Goal: Task Accomplishment & Management: Use online tool/utility

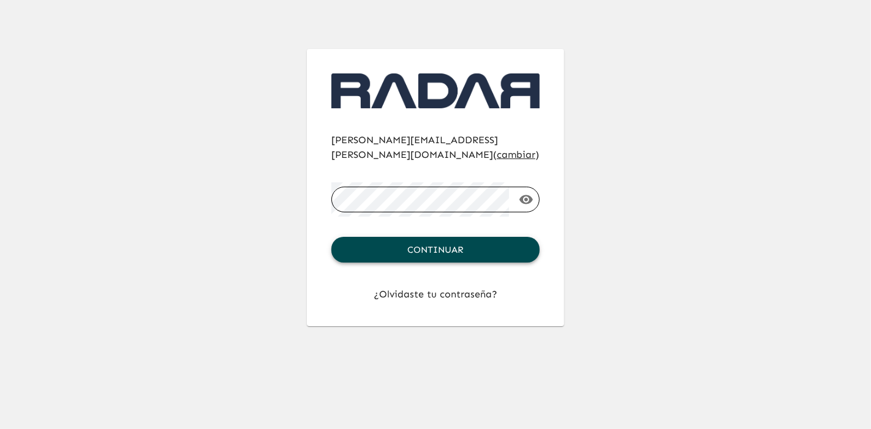
click at [430, 237] on button "Continuar" at bounding box center [435, 250] width 208 height 26
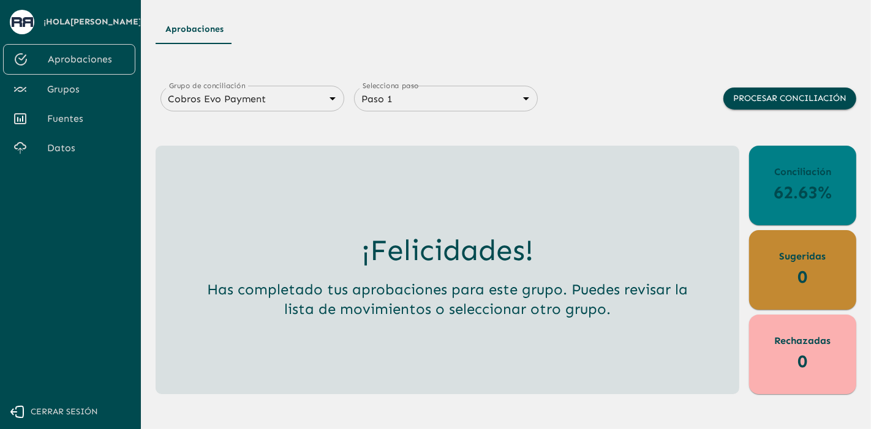
click at [59, 157] on link "Datos" at bounding box center [69, 147] width 132 height 29
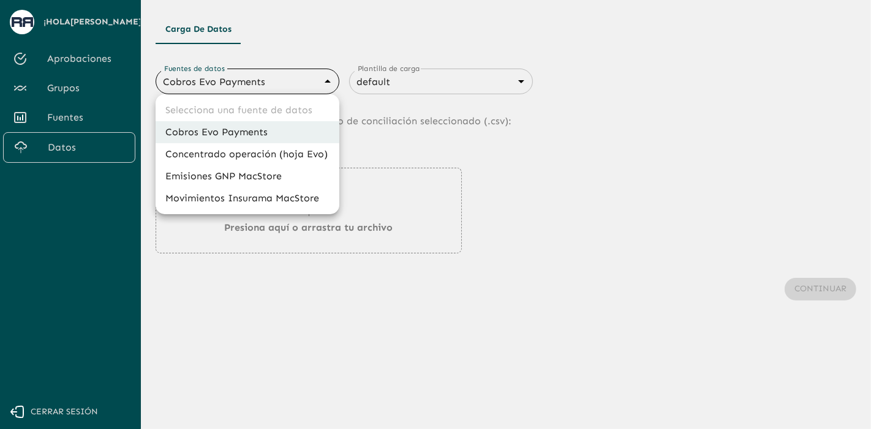
click at [229, 84] on body "Se están procesando los movimientos. Algunas acciones permanecerán deshabilitad…" at bounding box center [435, 214] width 871 height 429
click at [262, 173] on li "Emisiones GNP MacStore" at bounding box center [248, 176] width 184 height 22
type input "67993a827eb8bf13de0dfdde"
type input "6840c633076cd658d08ce816"
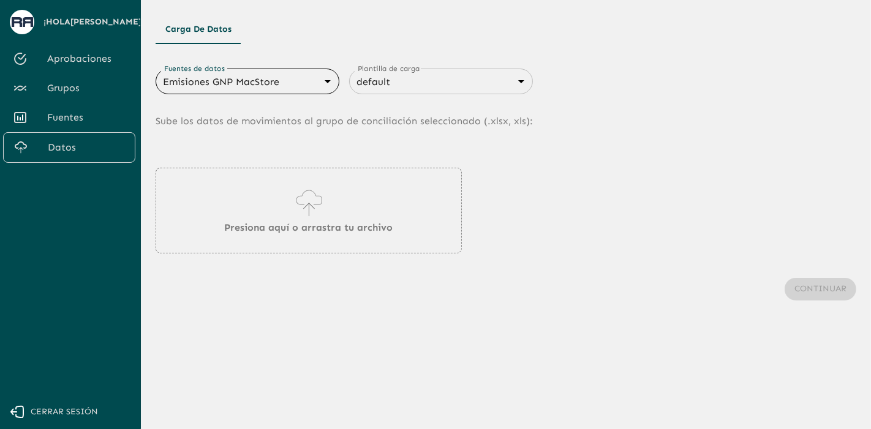
click at [326, 92] on div "Emisiones GNP MacStore 67993a827eb8bf13de0dfdde Fuentes de datos" at bounding box center [248, 82] width 184 height 26
click at [318, 83] on body "Se están procesando los movimientos. Algunas acciones permanecerán deshabilitad…" at bounding box center [435, 214] width 871 height 429
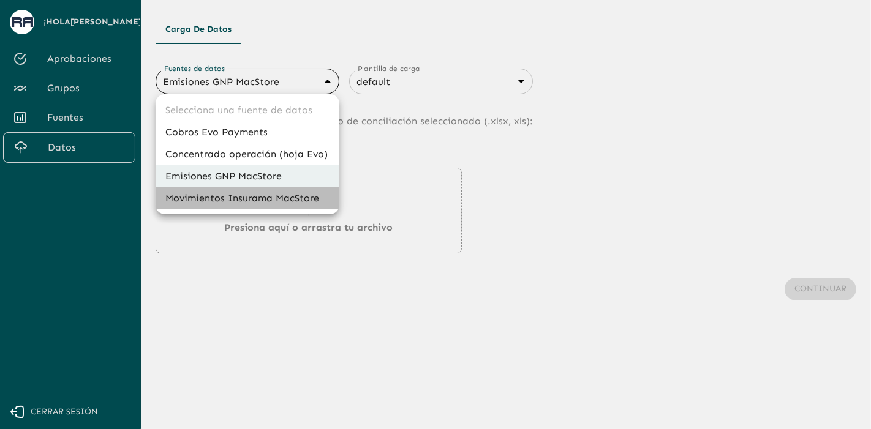
click at [265, 195] on li "Movimientos Insurama MacStore" at bounding box center [248, 198] width 184 height 22
type input "6799378f7eb8bf13de0dfddd"
type input "6840c633076cd658d08ce815"
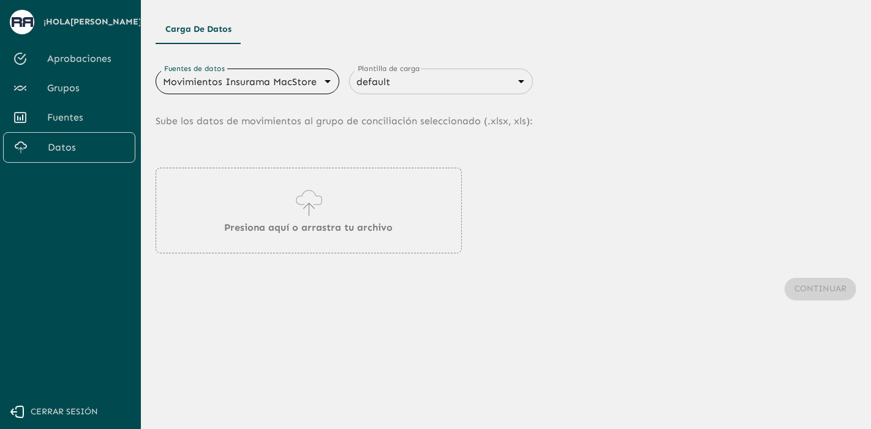
click at [260, 81] on body "Se están procesando los movimientos. Algunas acciones permanecerán deshabilitad…" at bounding box center [435, 214] width 871 height 429
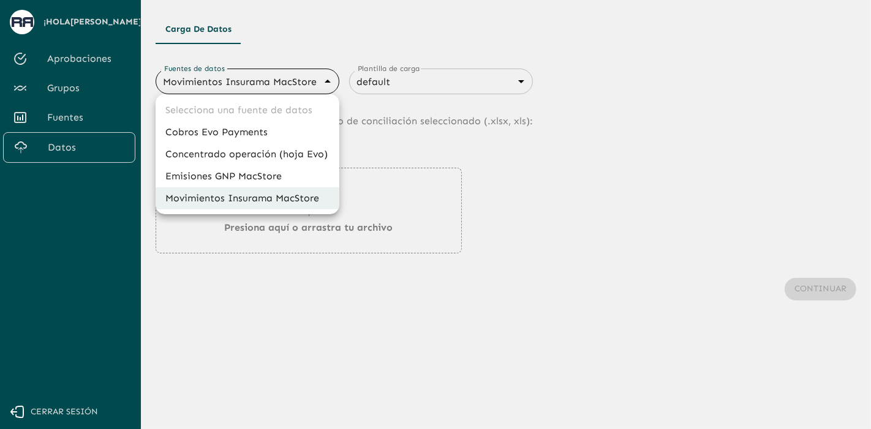
click at [259, 178] on li "Emisiones GNP MacStore" at bounding box center [248, 176] width 184 height 22
type input "67993a827eb8bf13de0dfdde"
type input "6840c633076cd658d08ce816"
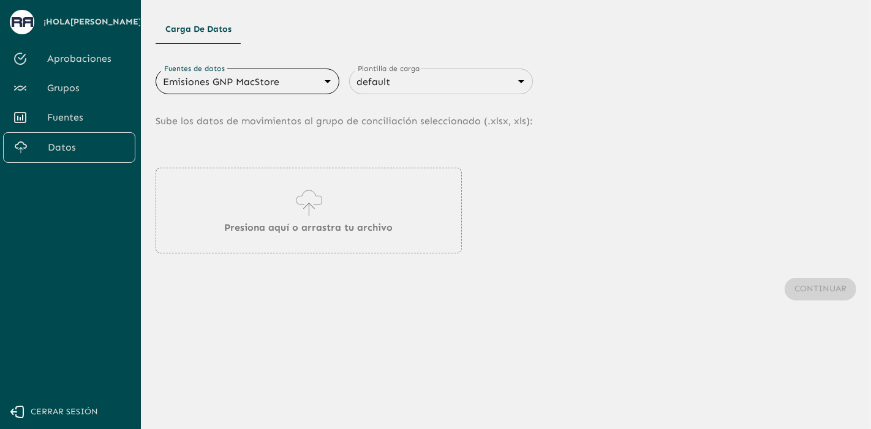
click at [320, 83] on body "Se están procesando los movimientos. Algunas acciones permanecerán deshabilitad…" at bounding box center [435, 214] width 871 height 429
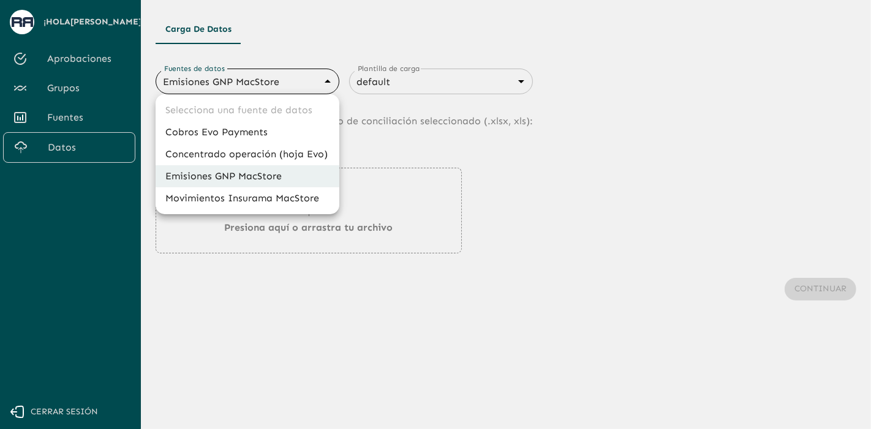
click at [256, 197] on li "Movimientos Insurama MacStore" at bounding box center [248, 198] width 184 height 22
type input "6799378f7eb8bf13de0dfddd"
type input "6840c633076cd658d08ce815"
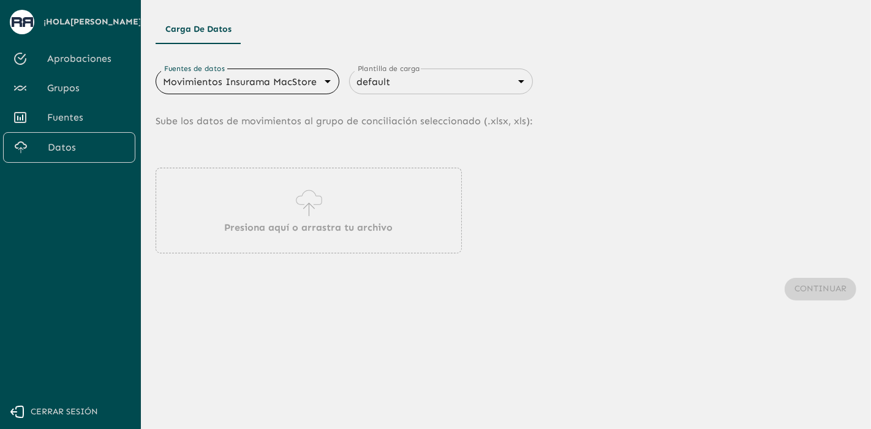
click at [271, 218] on div "Presiona aquí o arrastra tu archivo" at bounding box center [309, 211] width 306 height 86
click at [299, 216] on icon at bounding box center [308, 203] width 35 height 34
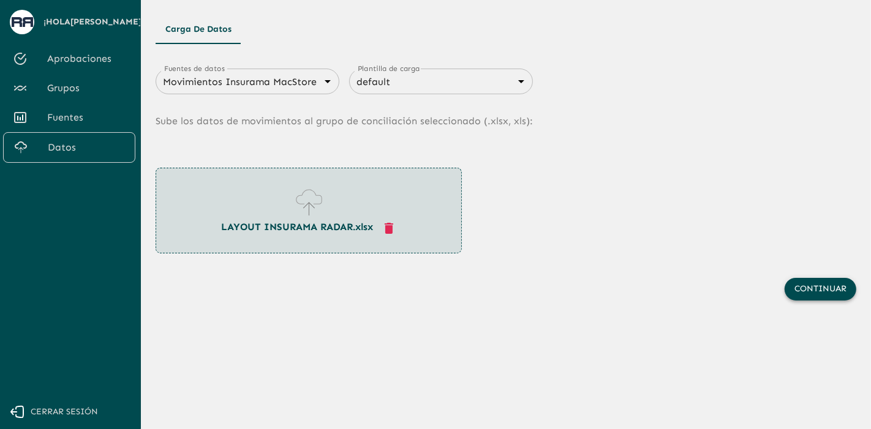
click at [829, 298] on button "Continuar" at bounding box center [820, 289] width 72 height 23
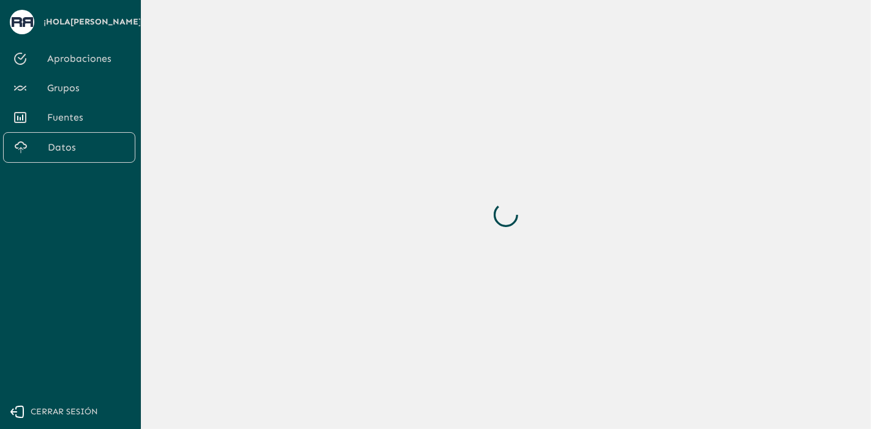
click at [740, 165] on div at bounding box center [506, 215] width 700 height 400
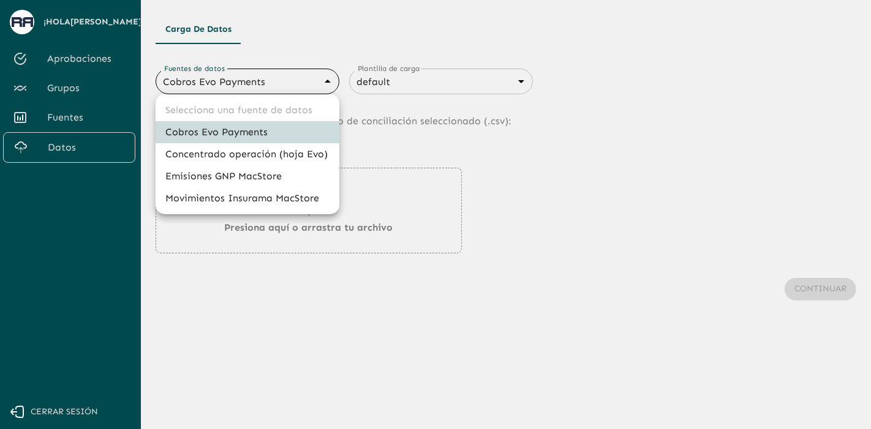
click at [247, 82] on body "Se están procesando los movimientos. Algunas acciones permanecerán deshabilitad…" at bounding box center [435, 214] width 871 height 429
click at [245, 202] on li "Movimientos Insurama MacStore" at bounding box center [248, 198] width 184 height 22
type input "6799378f7eb8bf13de0dfddd"
type input "6840c633076cd658d08ce815"
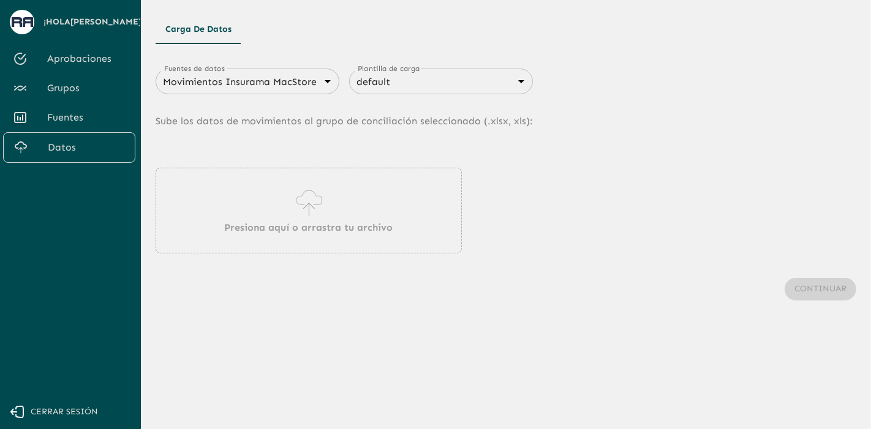
click at [320, 223] on p "Presiona aquí o arrastra tu archivo" at bounding box center [309, 227] width 168 height 15
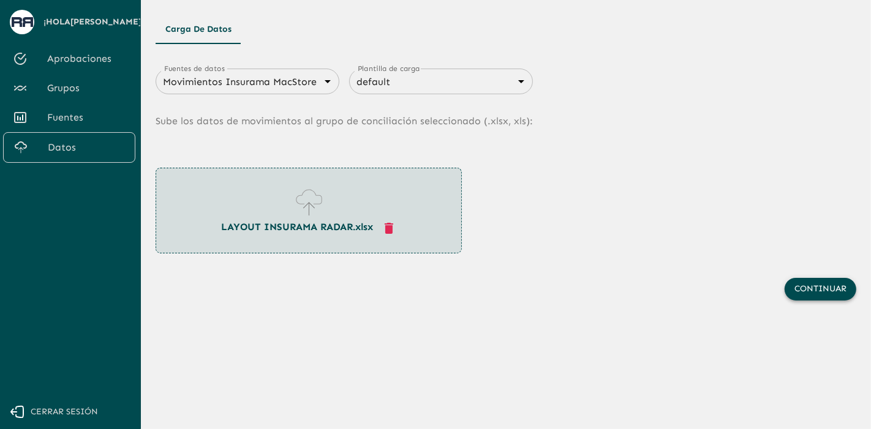
click at [797, 293] on button "Continuar" at bounding box center [820, 289] width 72 height 23
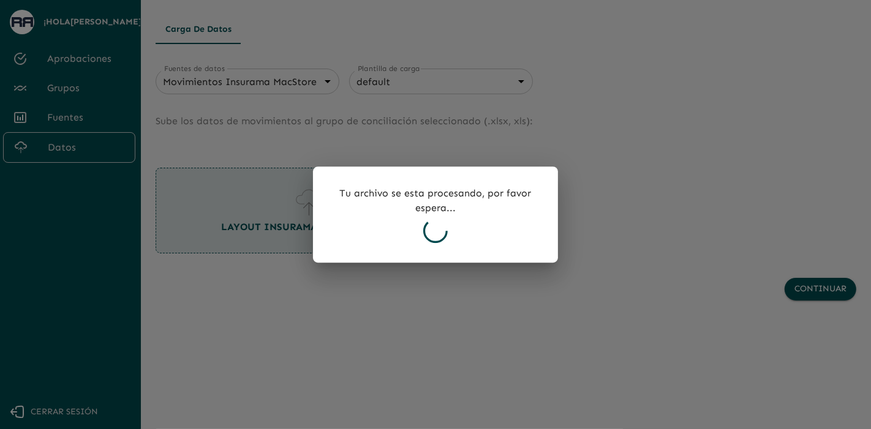
click at [552, 222] on div "Tu archivo se esta procesando, por favor espera..." at bounding box center [435, 215] width 245 height 97
click at [449, 218] on div "Tu archivo se esta procesando, por favor espera..." at bounding box center [435, 215] width 245 height 97
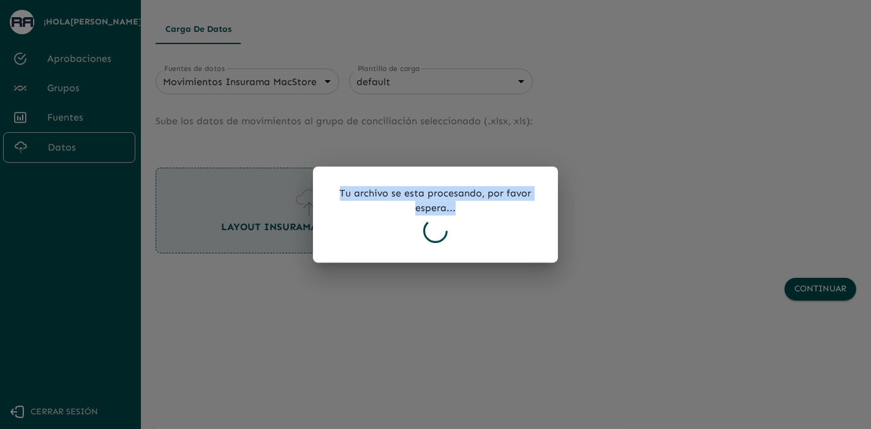
click at [449, 218] on div "Tu archivo se esta procesando, por favor espera..." at bounding box center [435, 215] width 245 height 97
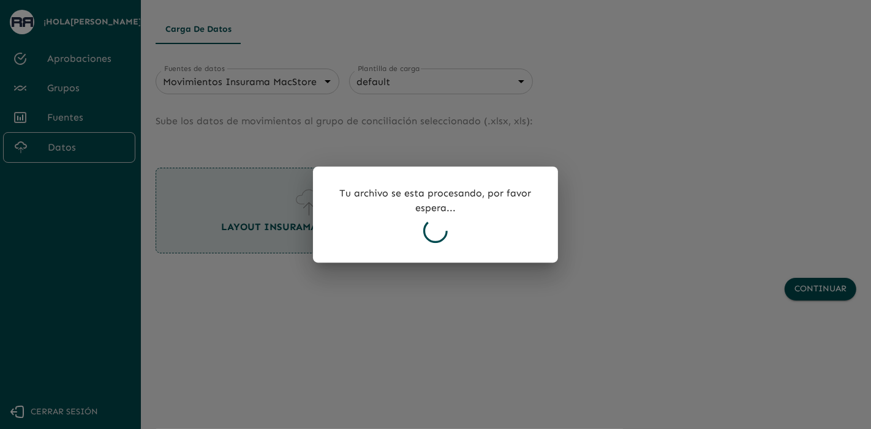
click at [437, 217] on div "Tu archivo se esta procesando, por favor espera..." at bounding box center [435, 215] width 245 height 97
click at [468, 239] on div "Tu archivo se esta procesando, por favor espera..." at bounding box center [435, 215] width 245 height 97
click at [467, 239] on div "Tu archivo se esta procesando, por favor espera..." at bounding box center [435, 215] width 245 height 97
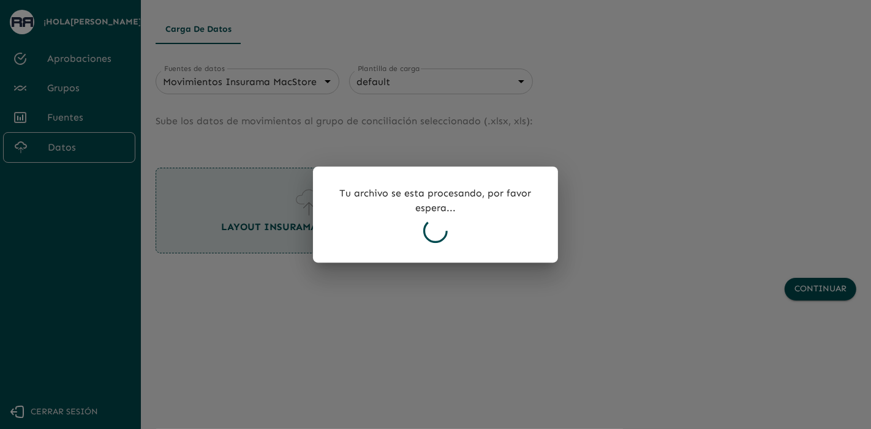
click at [580, 325] on div at bounding box center [435, 214] width 871 height 429
click at [773, 335] on div at bounding box center [435, 214] width 871 height 429
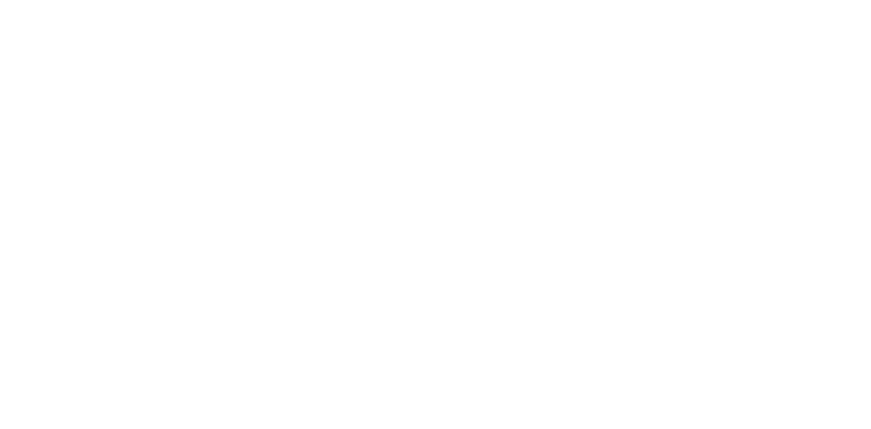
click at [69, 5] on html at bounding box center [435, 2] width 871 height 5
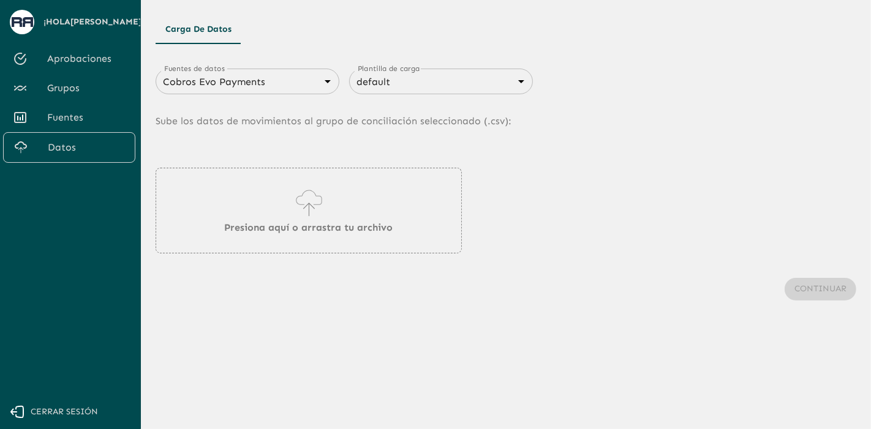
click at [321, 92] on div "Cobros Evo Payments 66a1a422e6a723c95561de60 Fuentes de datos" at bounding box center [248, 82] width 184 height 26
click at [321, 91] on div "Cobros Evo Payments 66a1a422e6a723c95561de60 Fuentes de datos" at bounding box center [248, 82] width 184 height 26
click at [313, 84] on body "Se están procesando los movimientos. Algunas acciones permanecerán deshabilitad…" at bounding box center [435, 214] width 871 height 429
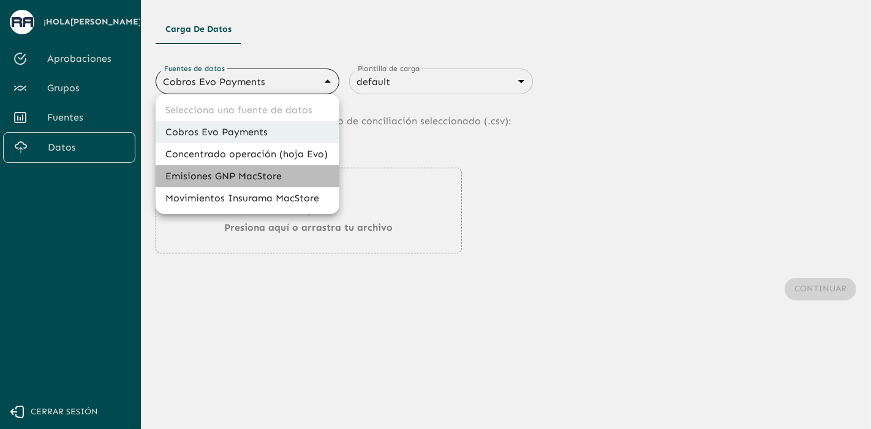
click at [234, 180] on li "Emisiones GNP MacStore" at bounding box center [248, 176] width 184 height 22
type input "67993a827eb8bf13de0dfdde"
type input "6840c633076cd658d08ce816"
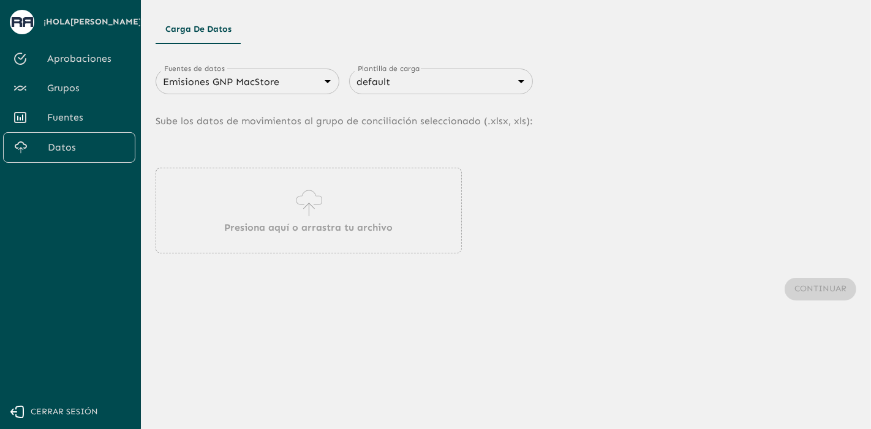
click at [280, 209] on div "Presiona aquí o arrastra tu archivo" at bounding box center [309, 211] width 306 height 86
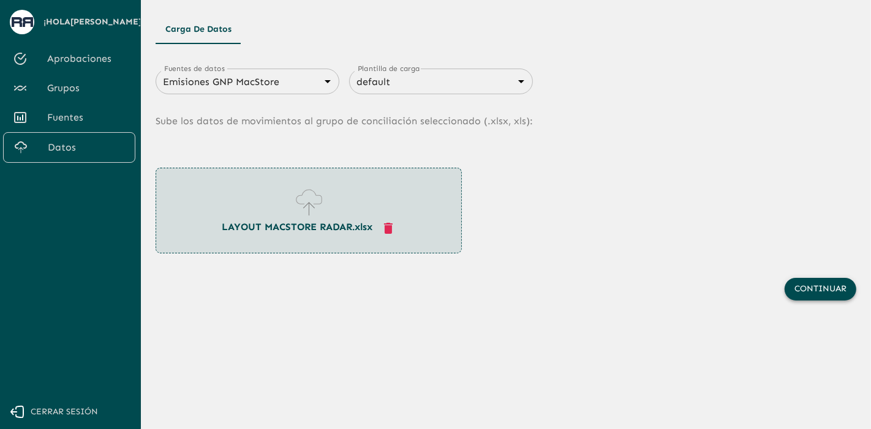
click at [835, 284] on button "Continuar" at bounding box center [820, 289] width 72 height 23
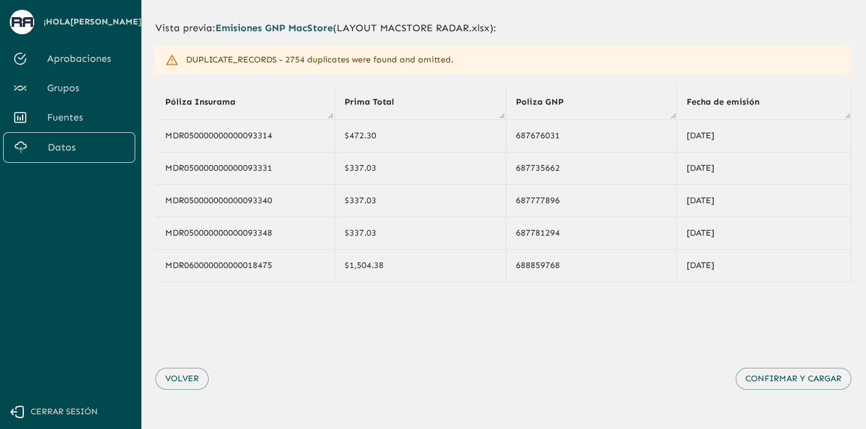
scroll to position [46, 0]
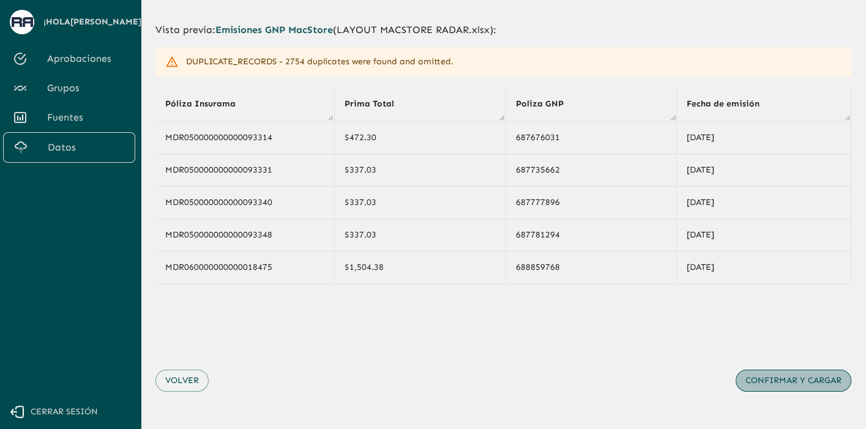
click at [789, 379] on button "Confirmar y cargar" at bounding box center [794, 381] width 116 height 23
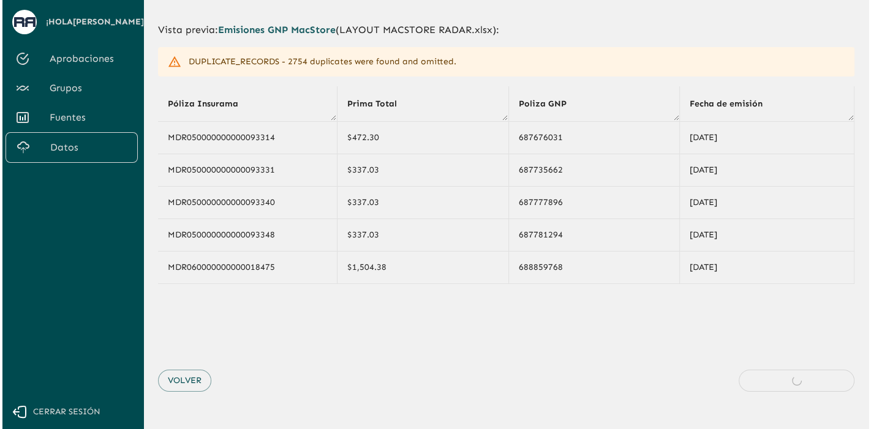
scroll to position [0, 0]
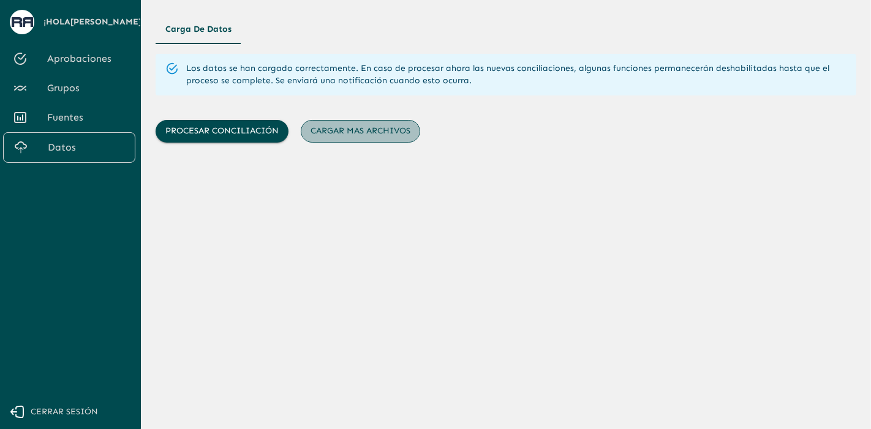
click at [334, 127] on button "Cargar mas archivos" at bounding box center [360, 131] width 119 height 23
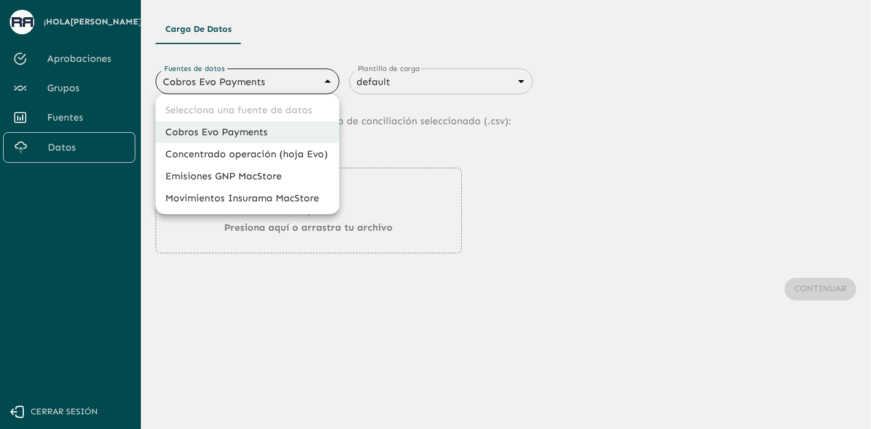
click at [318, 78] on body "Se están procesando los movimientos. Algunas acciones permanecerán deshabilitad…" at bounding box center [435, 214] width 871 height 429
click at [266, 191] on li "Movimientos Insurama MacStore" at bounding box center [248, 198] width 184 height 22
type input "6799378f7eb8bf13de0dfddd"
type input "6840c633076cd658d08ce815"
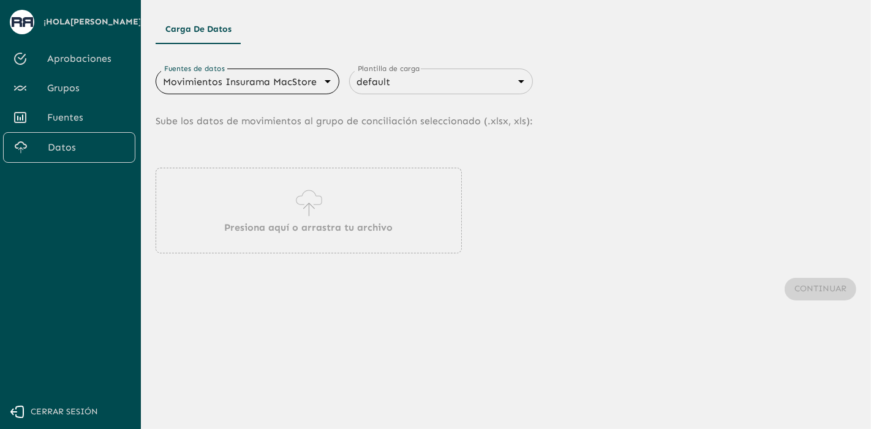
click at [272, 212] on div "Presiona aquí o arrastra tu archivo" at bounding box center [309, 211] width 306 height 86
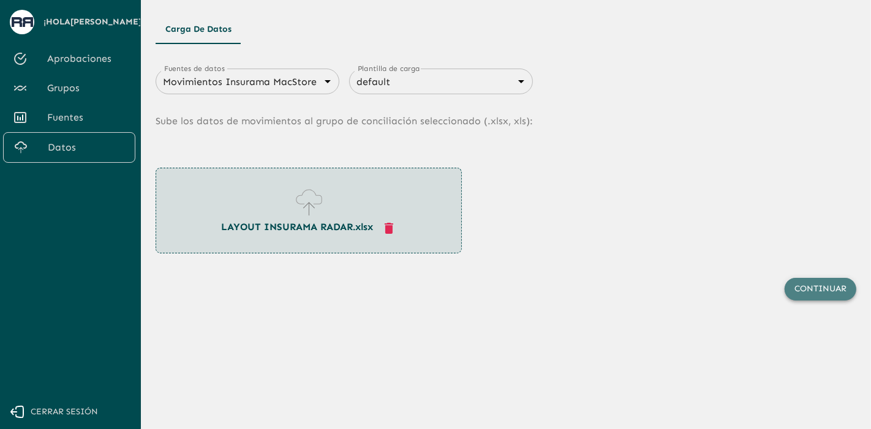
click at [796, 282] on button "Continuar" at bounding box center [820, 289] width 72 height 23
